Goal: Communication & Community: Answer question/provide support

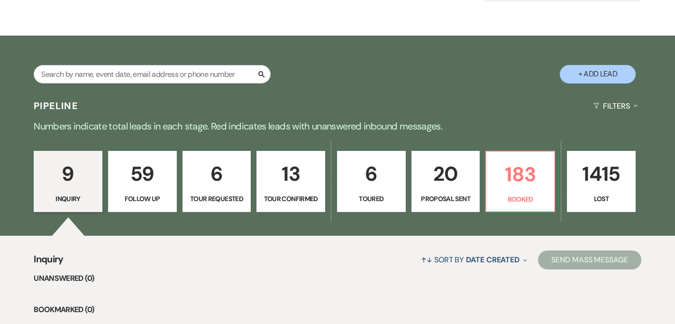
scroll to position [129, 0]
click at [278, 250] on div "↑↓ Sort By Date Created Expand Send Mass Message" at bounding box center [353, 259] width 578 height 25
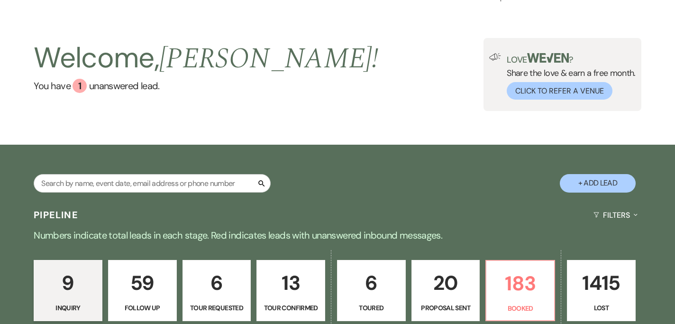
scroll to position [0, 0]
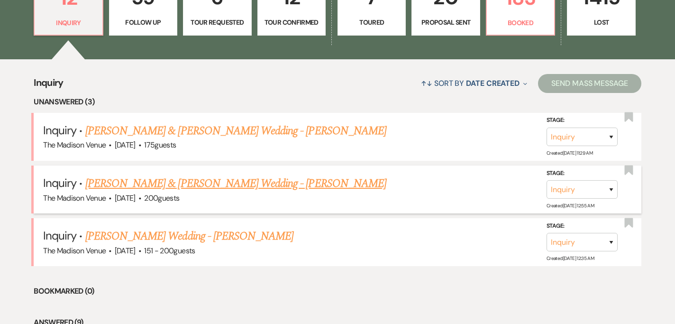
scroll to position [306, 0]
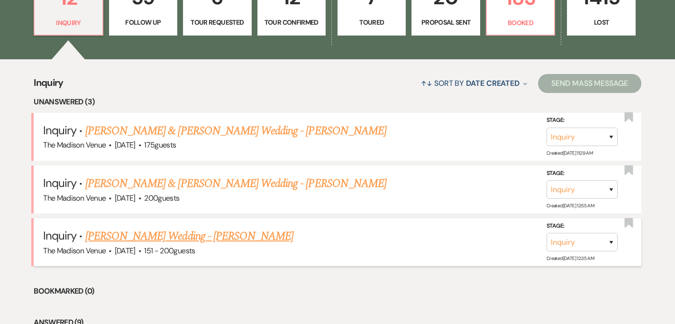
click at [191, 237] on link "[PERSON_NAME] Wedding - [PERSON_NAME]" at bounding box center [189, 236] width 208 height 17
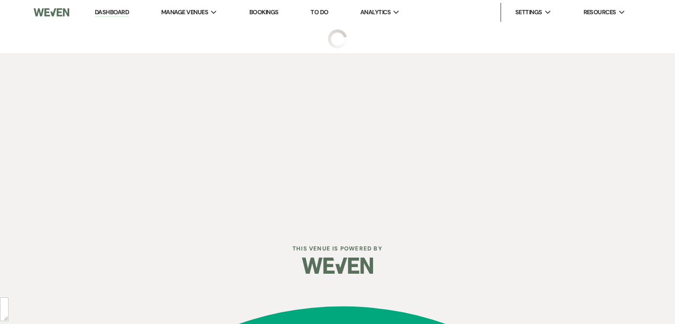
select select "2"
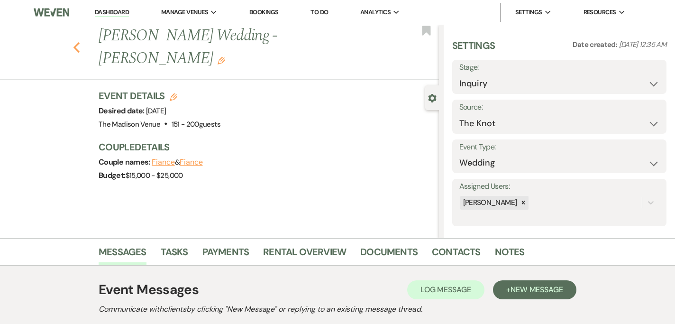
click at [77, 42] on icon "Previous" at bounding box center [76, 47] width 7 height 11
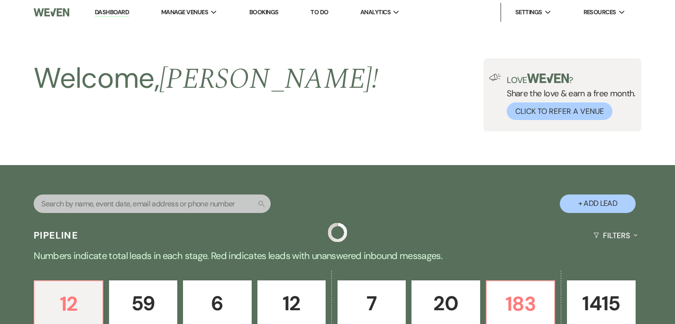
scroll to position [306, 0]
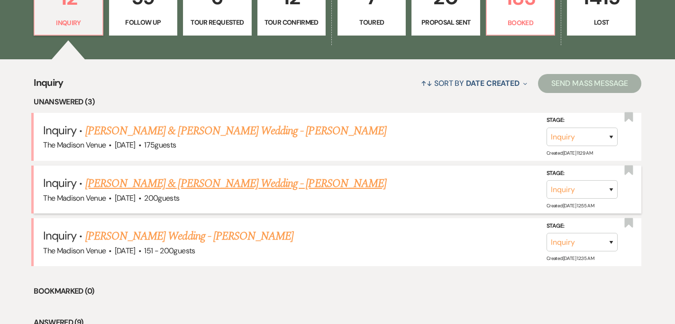
click at [147, 179] on link "[PERSON_NAME] & [PERSON_NAME] Wedding - [PERSON_NAME]" at bounding box center [235, 183] width 301 height 17
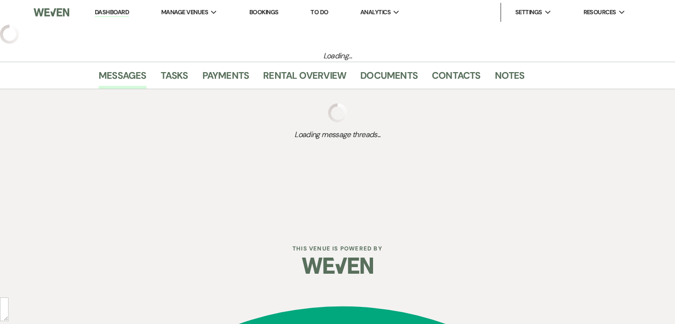
select select "5"
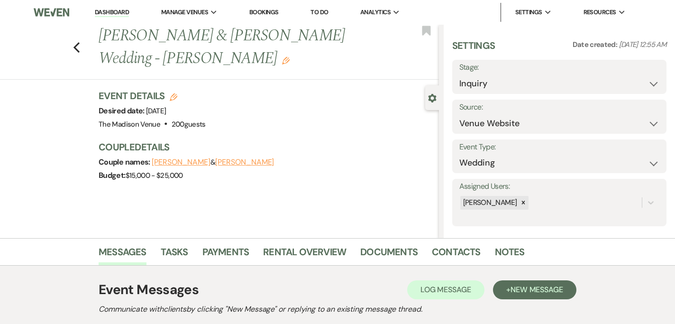
click at [103, 16] on link "Dashboard" at bounding box center [112, 12] width 34 height 9
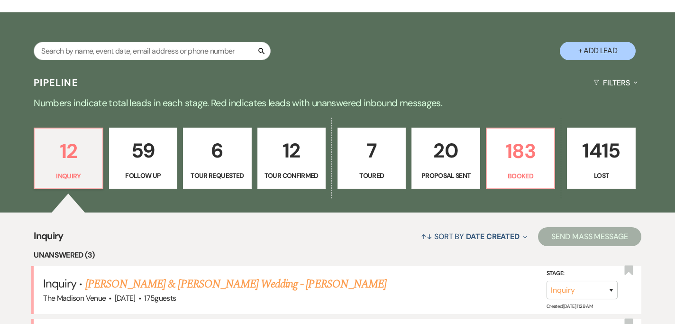
scroll to position [276, 0]
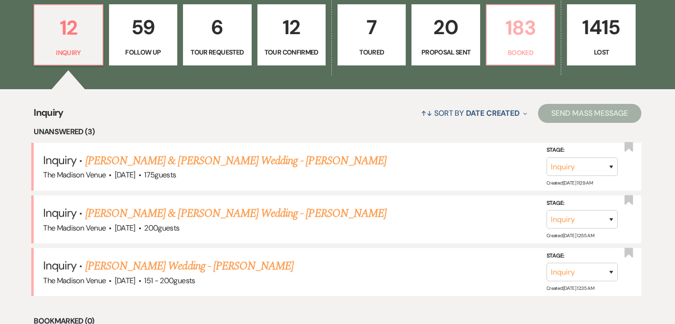
click at [509, 45] on link "183 Booked" at bounding box center [520, 35] width 69 height 62
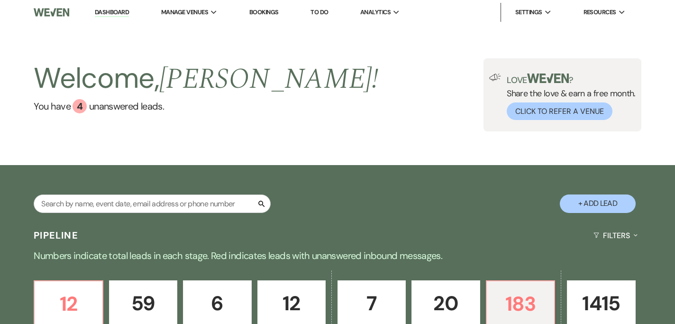
click at [121, 11] on link "Dashboard" at bounding box center [112, 12] width 34 height 9
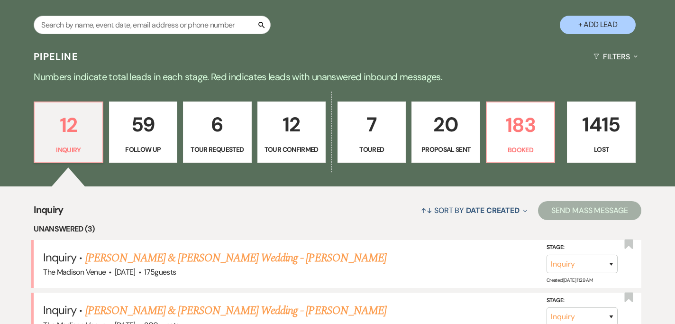
scroll to position [265, 0]
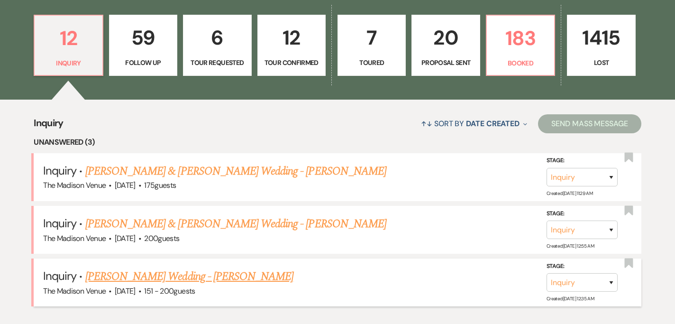
click at [194, 274] on link "Sara James's Wedding - Daryl" at bounding box center [189, 276] width 208 height 17
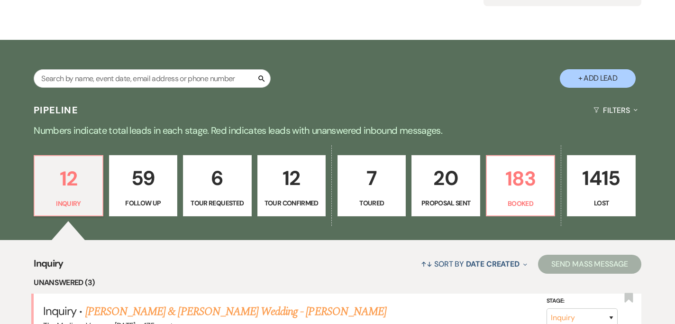
select select "2"
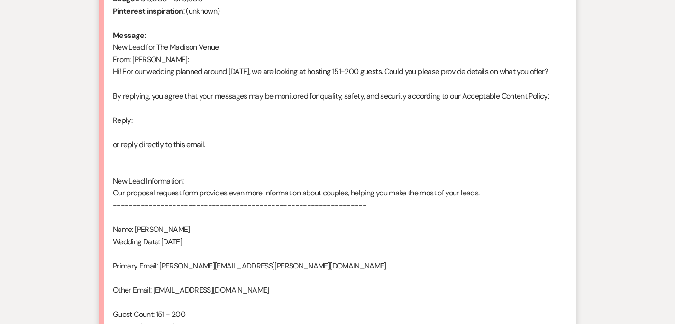
scroll to position [656, 0]
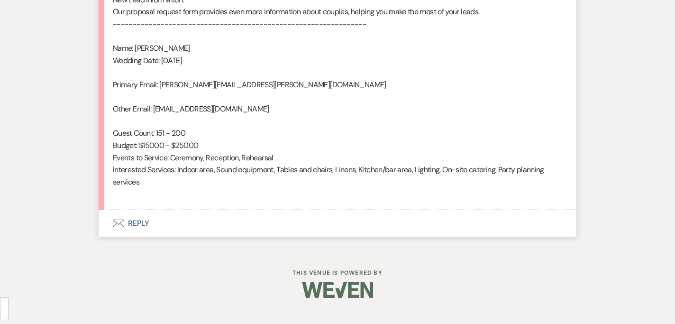
click at [146, 233] on button "Envelope Reply" at bounding box center [338, 223] width 478 height 27
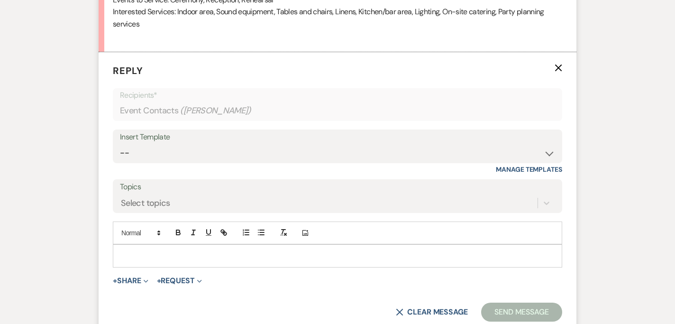
scroll to position [815, 0]
click at [181, 162] on select "-- Weven Planning Portal Introduction (Booked Events) Corporate Lead Follow Up …" at bounding box center [337, 152] width 435 height 18
select select "4626"
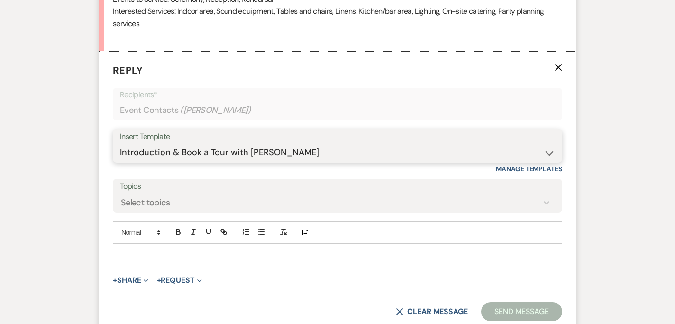
click at [120, 155] on select "-- Weven Planning Portal Introduction (Booked Events) Corporate Lead Follow Up …" at bounding box center [337, 152] width 435 height 18
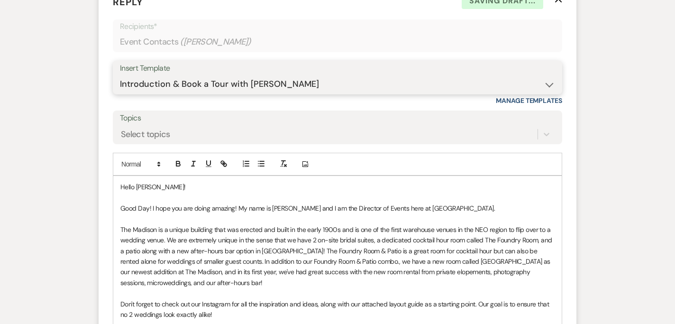
scroll to position [899, 0]
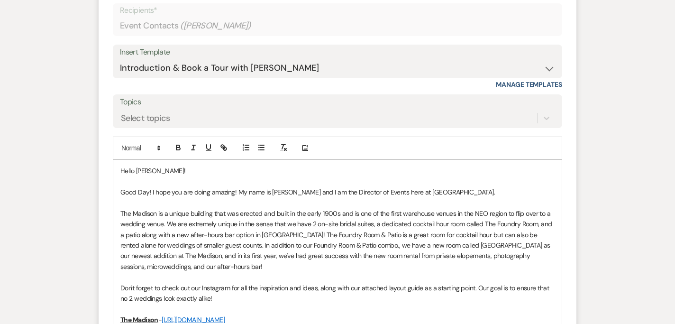
click at [478, 197] on p "Good Day! I hope you are doing amazing! My name is Daryl Licursi and I am the D…" at bounding box center [337, 192] width 434 height 10
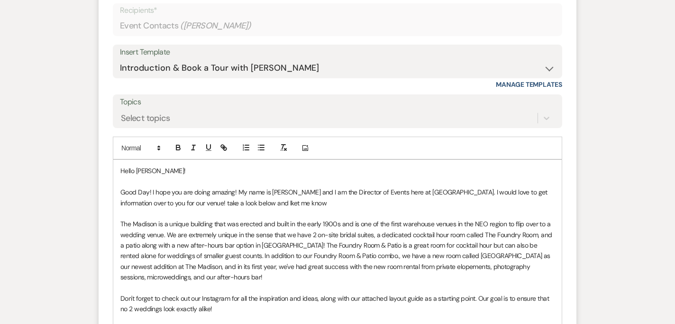
click at [232, 208] on p "Good Day! I hope you are doing amazing! My name is Daryl Licursi and I am the D…" at bounding box center [337, 197] width 434 height 21
click at [233, 208] on p "Good Day! I hope you are doing amazing! My name is Daryl Licursi and I am the D…" at bounding box center [337, 197] width 434 height 21
click at [295, 208] on p "Good Day! I hope you are doing amazing! My name is Daryl Licursi and I am the D…" at bounding box center [337, 197] width 434 height 21
click at [0, 0] on span "let" at bounding box center [0, 0] width 0 height 0
type textarea "lket"
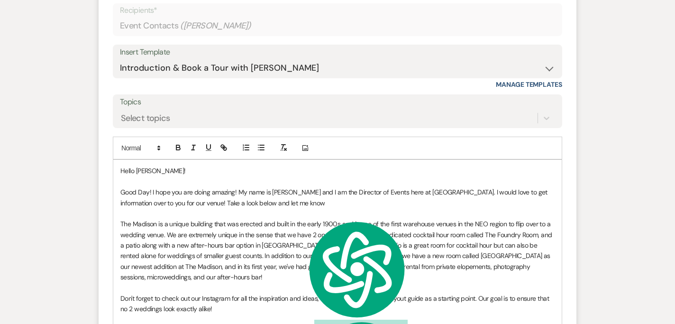
click at [339, 208] on p "Good Day! I hope you are doing amazing! My name is Daryl Licursi and I am the D…" at bounding box center [337, 197] width 434 height 21
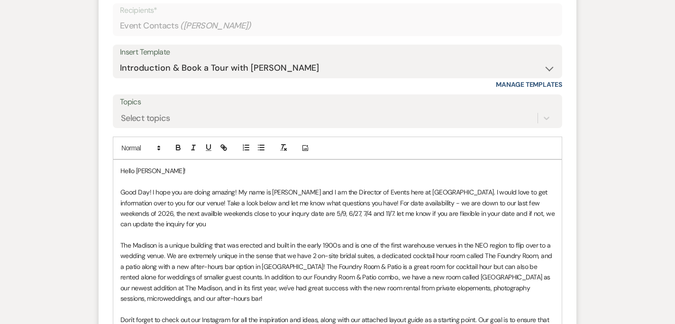
click at [301, 225] on p "Good Day! I hope you are doing amazing! My name is Daryl Licursi and I am the D…" at bounding box center [337, 208] width 434 height 43
click at [212, 227] on p "Good Day! I hope you are doing amazing! My name is Daryl Licursi and I am the D…" at bounding box center [337, 208] width 434 height 43
click at [528, 227] on p "Good Day! I hope you are doing amazing! My name is Daryl Licursi and I am the D…" at bounding box center [337, 208] width 434 height 43
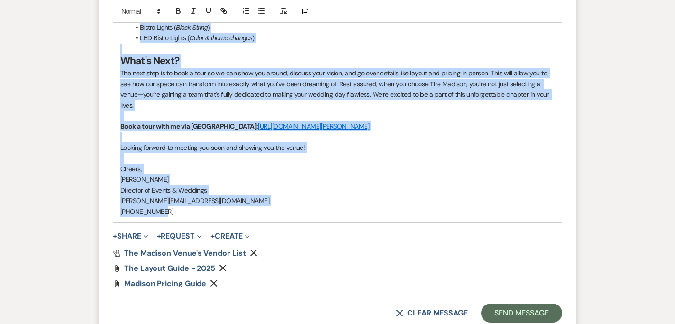
scroll to position [1632, 0]
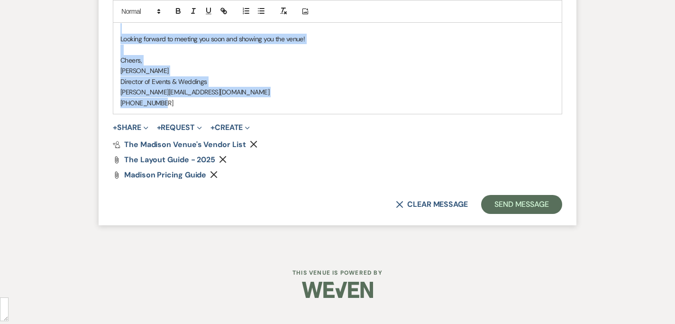
drag, startPoint x: 121, startPoint y: 181, endPoint x: 173, endPoint y: 123, distance: 77.5
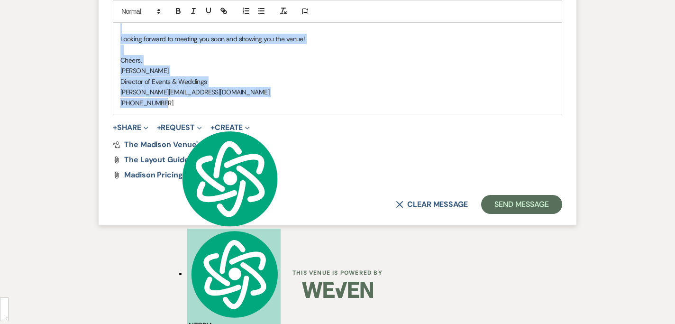
copy div "Hello Sara! Good Day! I hope you are doing amazing! My name is Daryl Licursi an…"
click at [496, 214] on button "Send Message" at bounding box center [521, 204] width 81 height 19
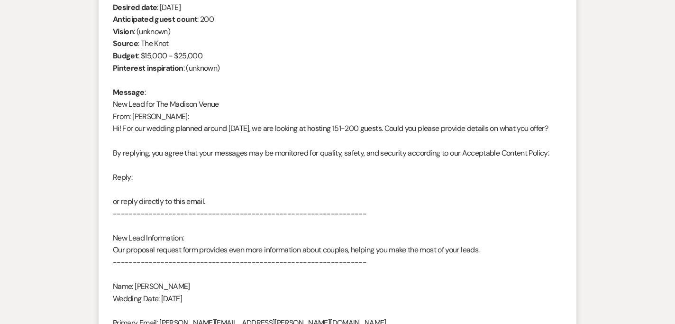
scroll to position [0, 0]
